Goal: Information Seeking & Learning: Find specific fact

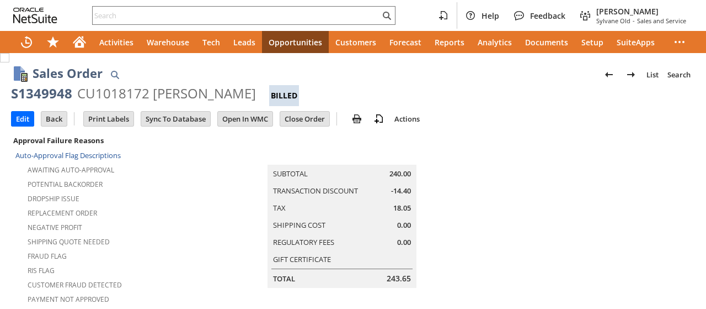
scroll to position [832, 0]
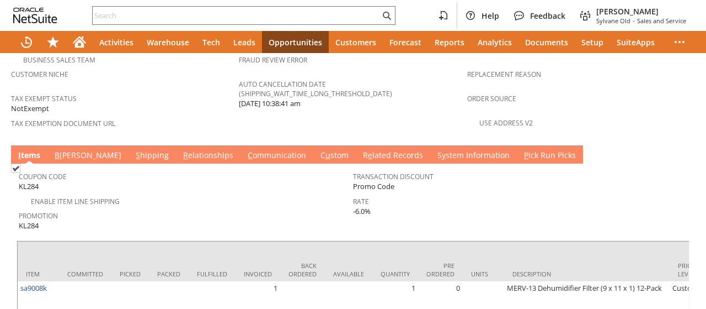
click at [68, 150] on link "B [PERSON_NAME]" at bounding box center [88, 156] width 72 height 12
click at [76, 150] on link "B [PERSON_NAME]" at bounding box center [88, 156] width 72 height 12
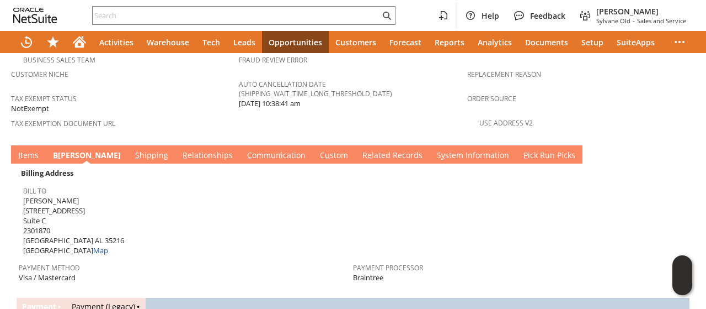
click at [132, 150] on link "S hipping" at bounding box center [151, 156] width 39 height 12
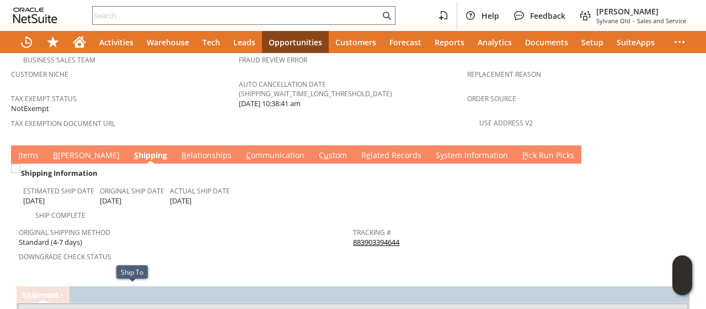
drag, startPoint x: 98, startPoint y: 288, endPoint x: 153, endPoint y: 288, distance: 55.2
copy td "2260 Rocky Ridge Rd"
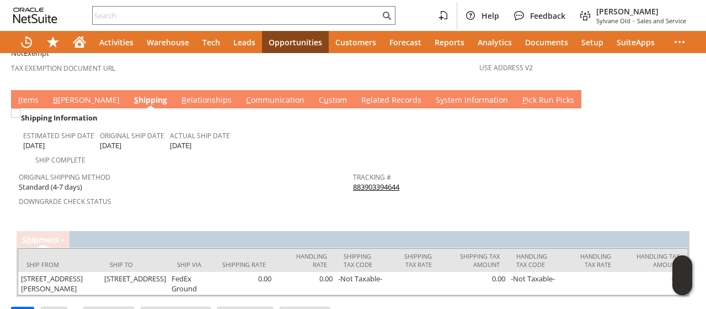
click at [60, 94] on link "B [PERSON_NAME]" at bounding box center [86, 100] width 72 height 12
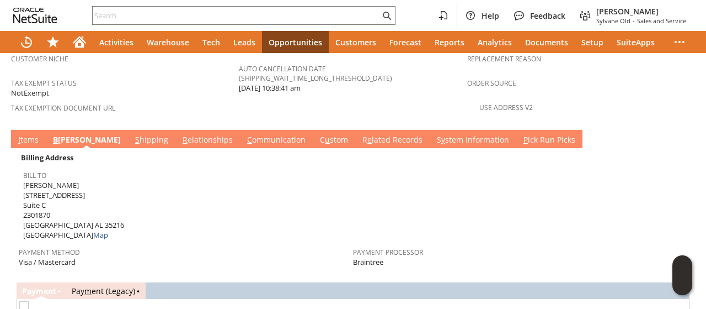
scroll to position [722, 0]
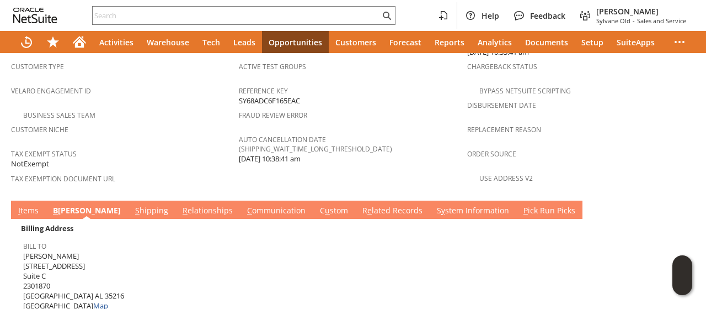
click at [32, 205] on link "I tems" at bounding box center [28, 211] width 26 height 12
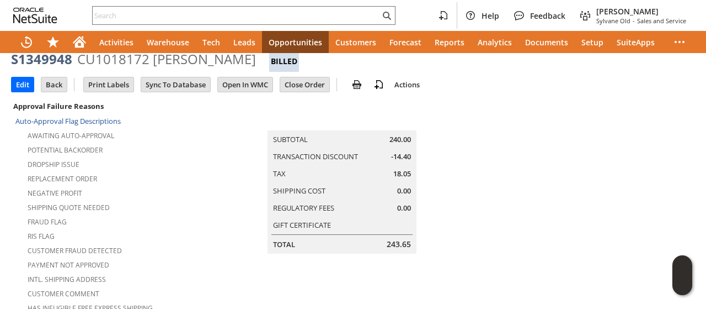
scroll to position [0, 0]
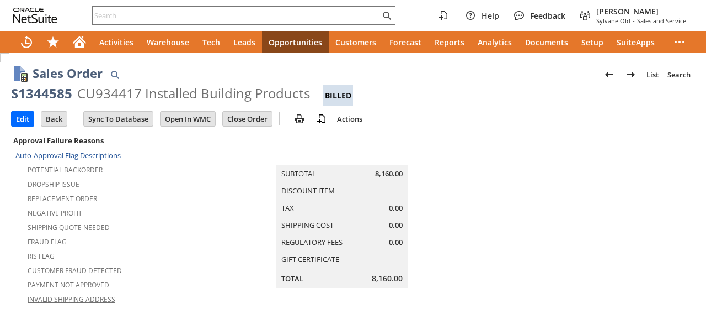
scroll to position [607, 0]
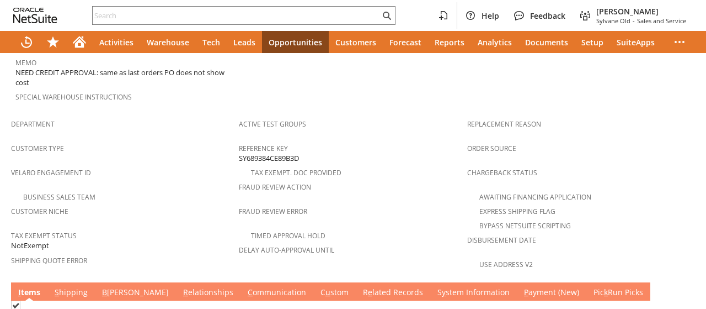
click at [105, 286] on link "B [PERSON_NAME]" at bounding box center [135, 292] width 72 height 12
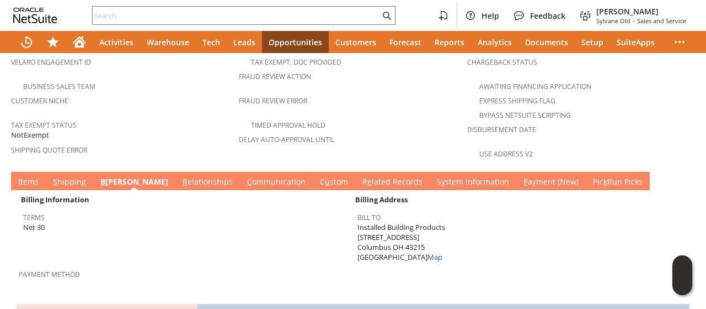
click at [69, 176] on link "S hipping" at bounding box center [69, 182] width 39 height 12
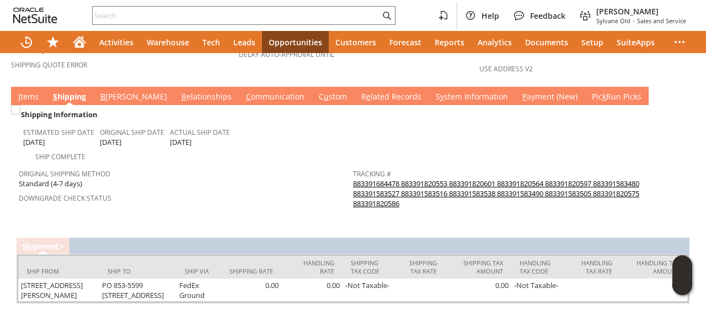
scroll to position [816, 0]
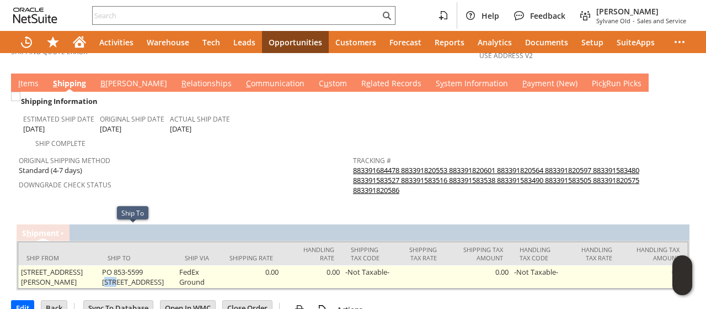
click at [149, 265] on td "PO 853-5599 [STREET_ADDRESS]" at bounding box center [138, 276] width 78 height 23
drag, startPoint x: 137, startPoint y: 233, endPoint x: 109, endPoint y: 248, distance: 31.4
click at [109, 265] on td "PO 853-5599 [STREET_ADDRESS]" at bounding box center [138, 276] width 78 height 23
copy td "[STREET_ADDRESS]"
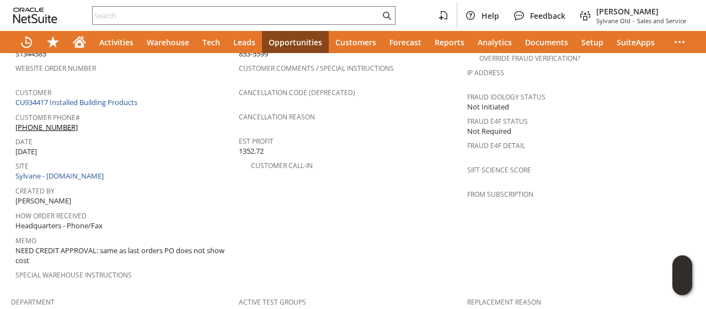
scroll to position [429, 0]
drag, startPoint x: 95, startPoint y: 98, endPoint x: 57, endPoint y: 110, distance: 40.0
click at [97, 109] on div "Customer Phone# [PHONE_NUMBER]" at bounding box center [124, 120] width 218 height 23
copy div "[PHONE_NUMBER]"
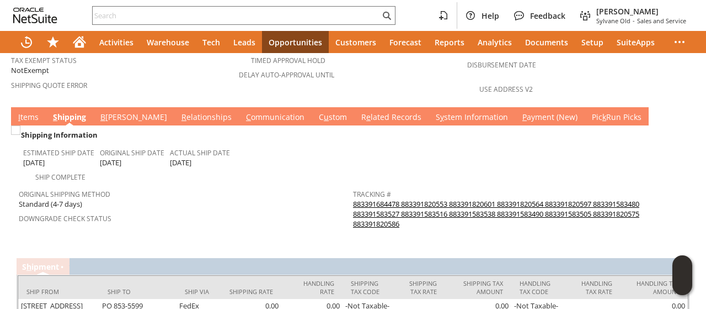
scroll to position [761, 0]
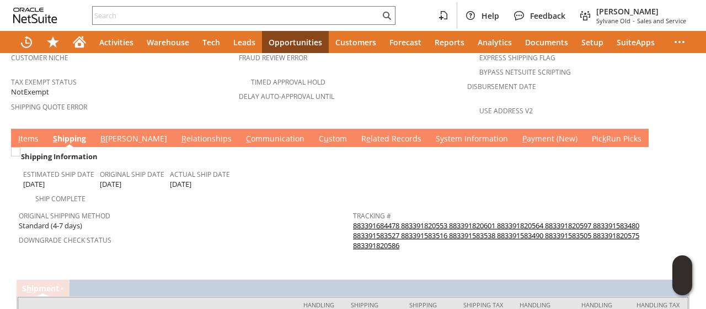
click at [106, 133] on link "B [PERSON_NAME]" at bounding box center [134, 139] width 72 height 12
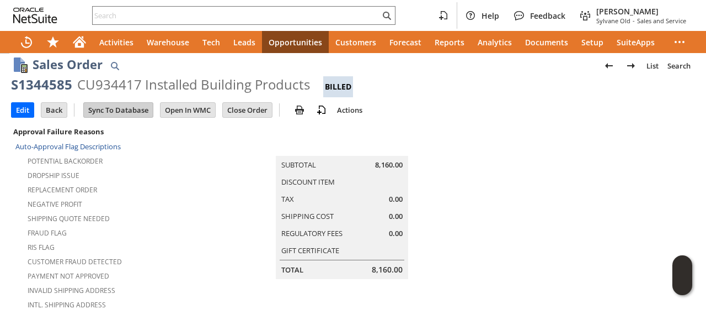
scroll to position [0, 0]
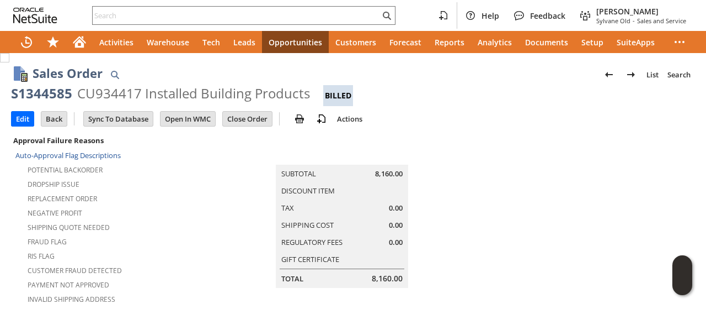
click at [94, 89] on div "CU934417 Installed Building Products" at bounding box center [193, 93] width 233 height 18
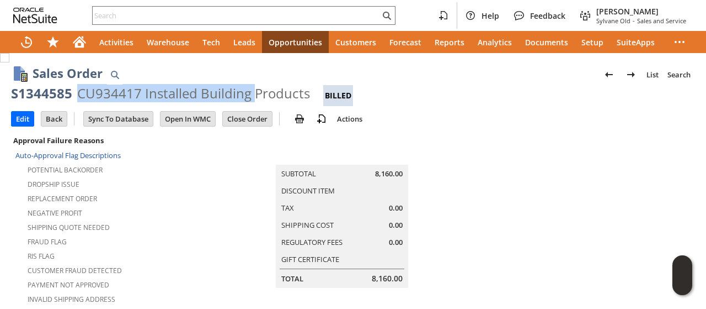
drag, startPoint x: 94, startPoint y: 89, endPoint x: 251, endPoint y: 96, distance: 156.9
click at [251, 96] on div "CU934417 Installed Building Products" at bounding box center [193, 93] width 233 height 18
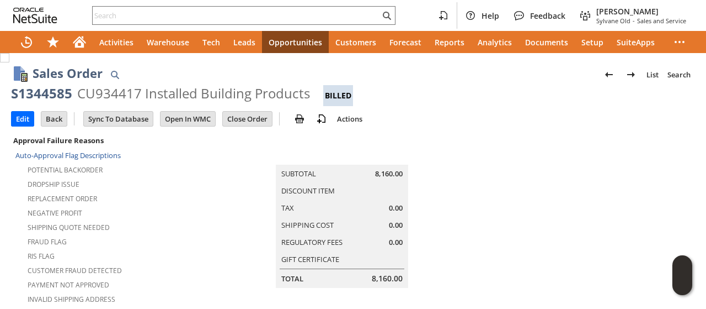
drag, startPoint x: 251, startPoint y: 96, endPoint x: 233, endPoint y: 95, distance: 17.1
click at [259, 93] on div "CU934417 Installed Building Products" at bounding box center [193, 93] width 233 height 18
click at [118, 94] on div "CU934417 Installed Building Products" at bounding box center [193, 93] width 233 height 18
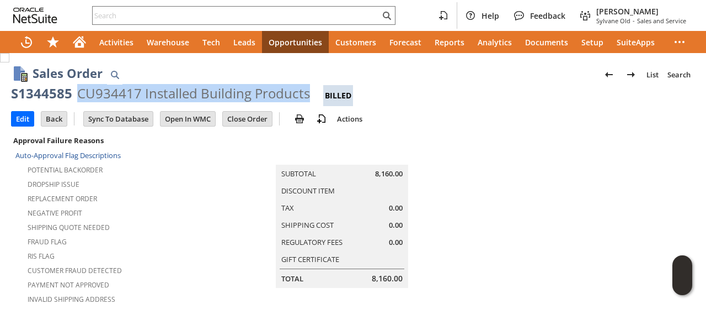
drag, startPoint x: 118, startPoint y: 94, endPoint x: 284, endPoint y: 98, distance: 165.6
click at [284, 98] on div "CU934417 Installed Building Products" at bounding box center [193, 93] width 233 height 18
copy div "CU934417 Installed Building Products"
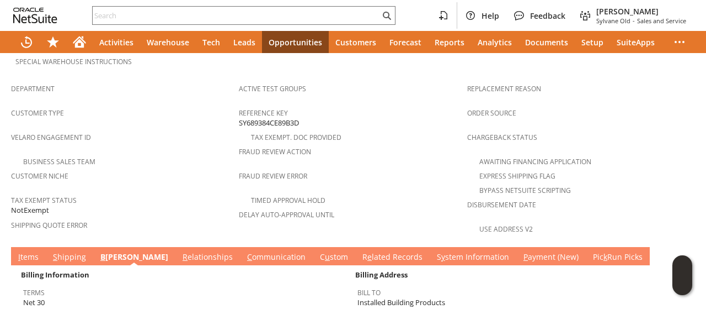
scroll to position [790, 0]
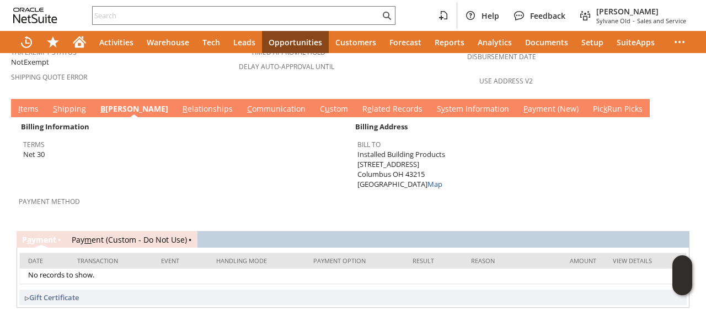
click at [23, 103] on link "I tems" at bounding box center [28, 109] width 26 height 12
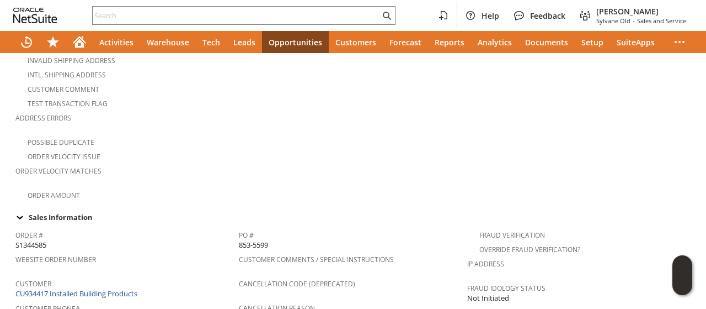
scroll to position [0, 0]
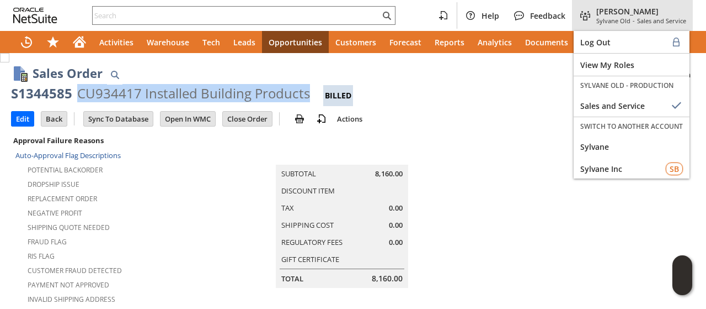
click at [643, 14] on span "[PERSON_NAME]" at bounding box center [642, 11] width 90 height 10
